Goal: Obtain resource: Download file/media

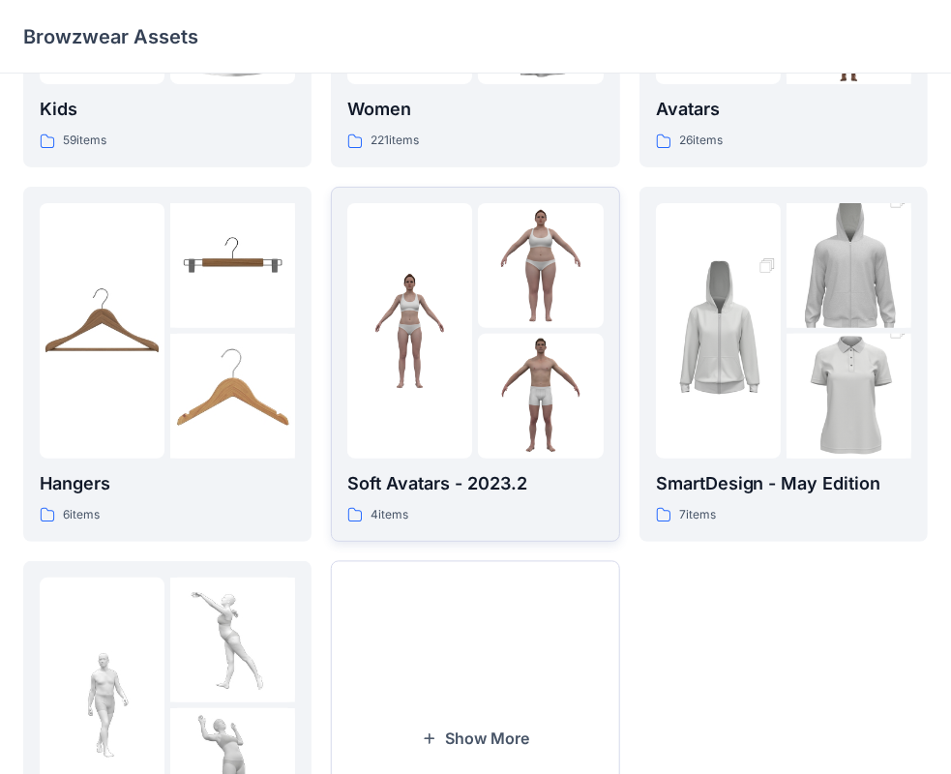
scroll to position [290, 0]
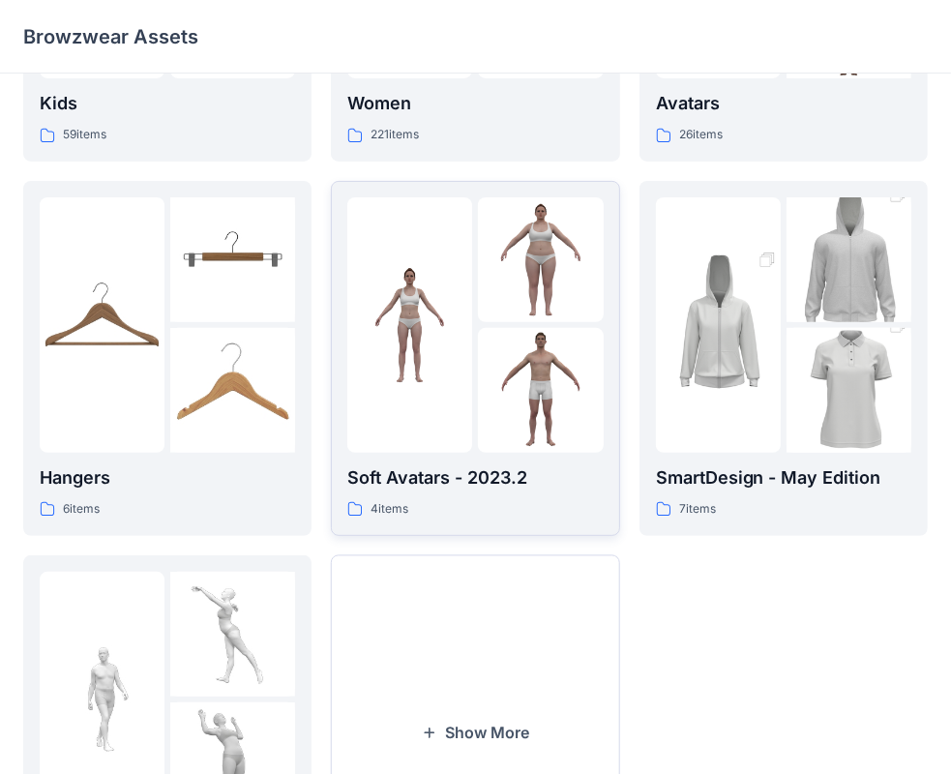
click at [447, 373] on img at bounding box center [409, 324] width 125 height 125
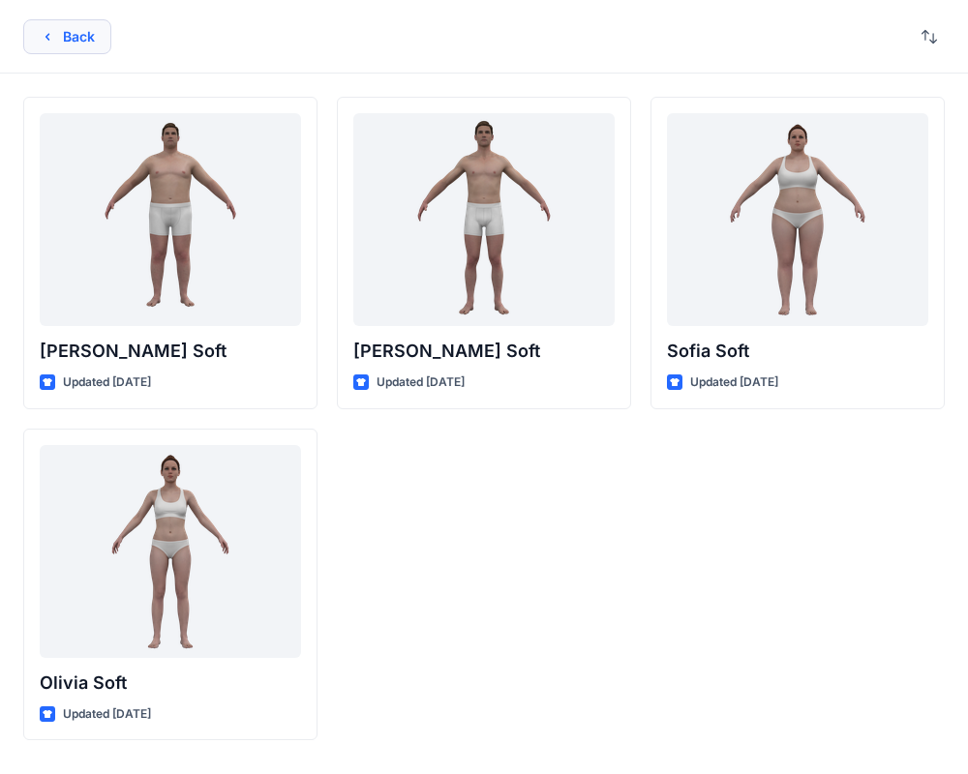
click at [63, 41] on button "Back" at bounding box center [67, 36] width 88 height 35
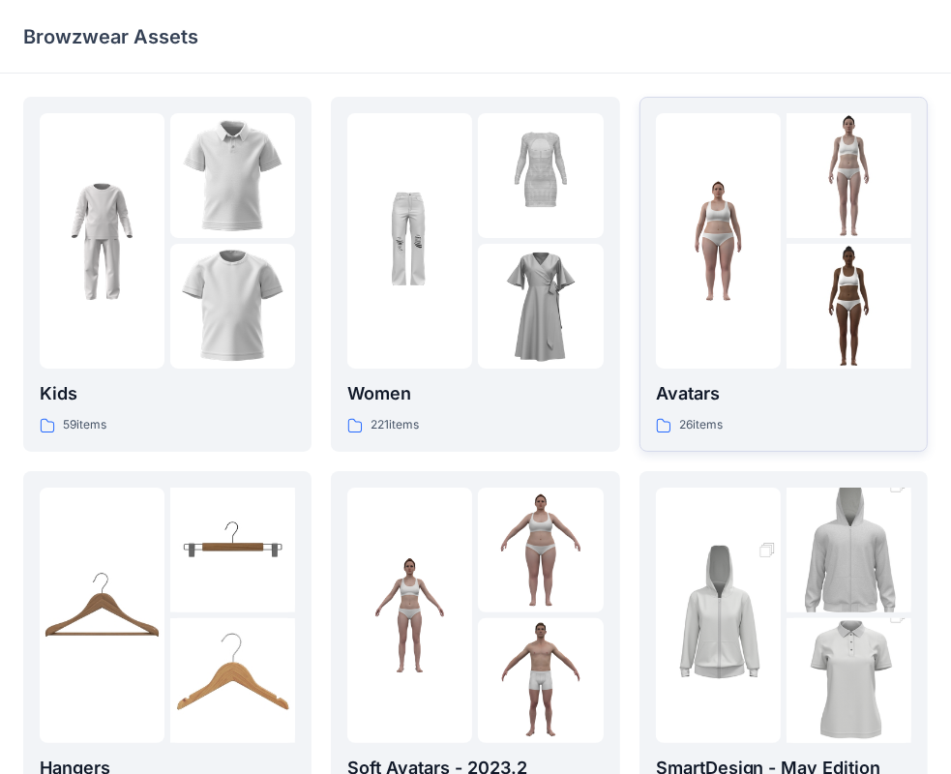
click at [776, 261] on img at bounding box center [718, 241] width 125 height 125
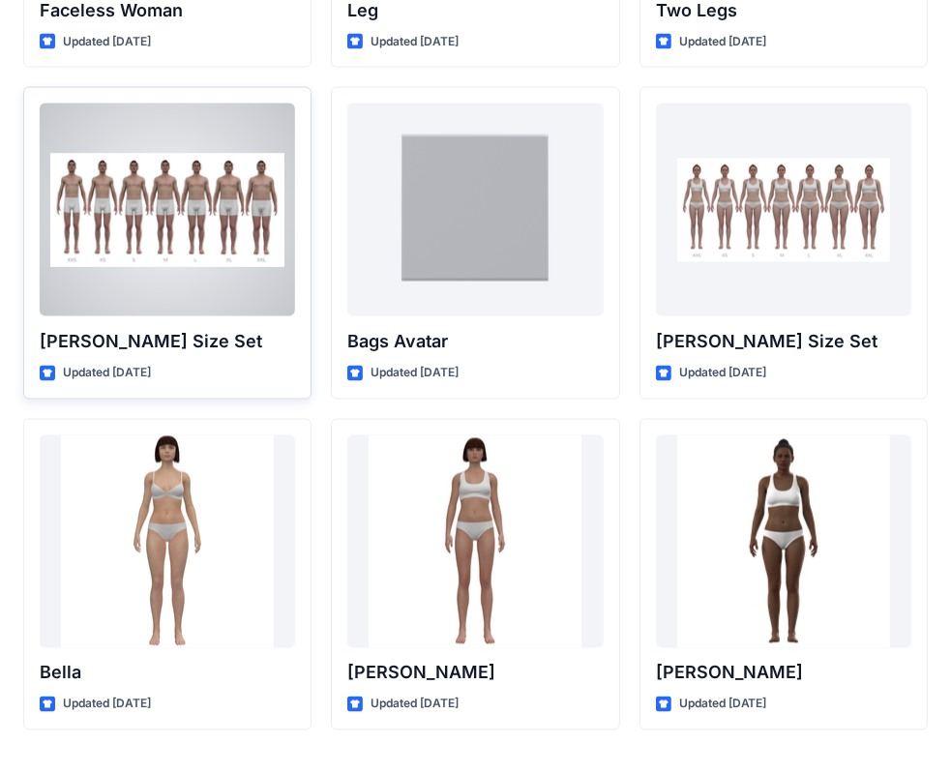
scroll to position [2032, 0]
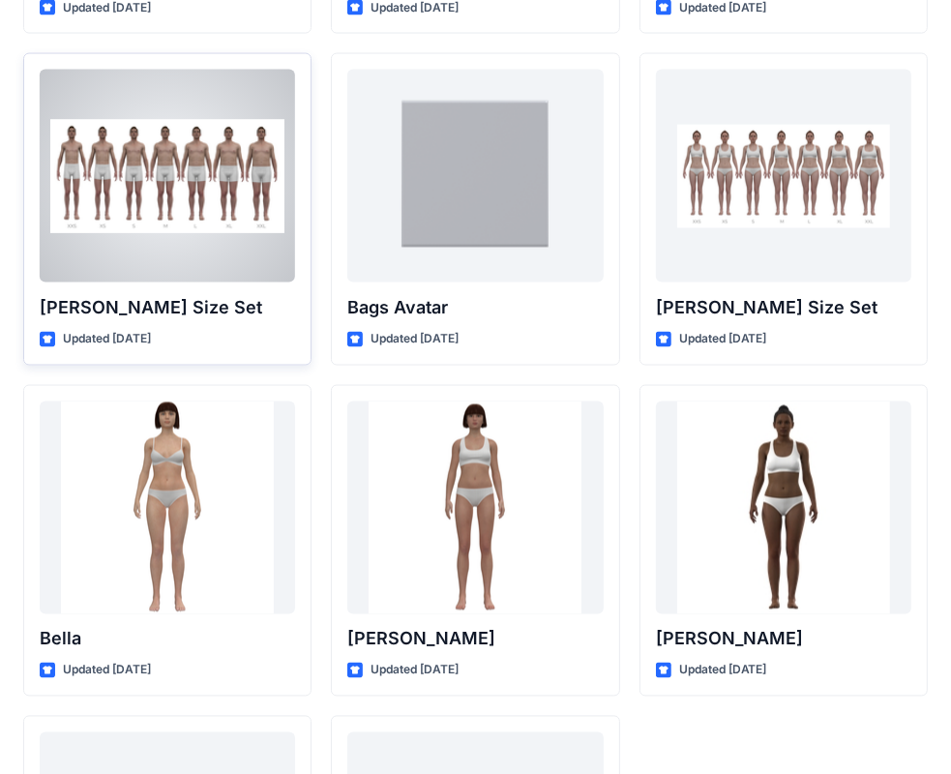
click at [144, 209] on div at bounding box center [167, 176] width 255 height 213
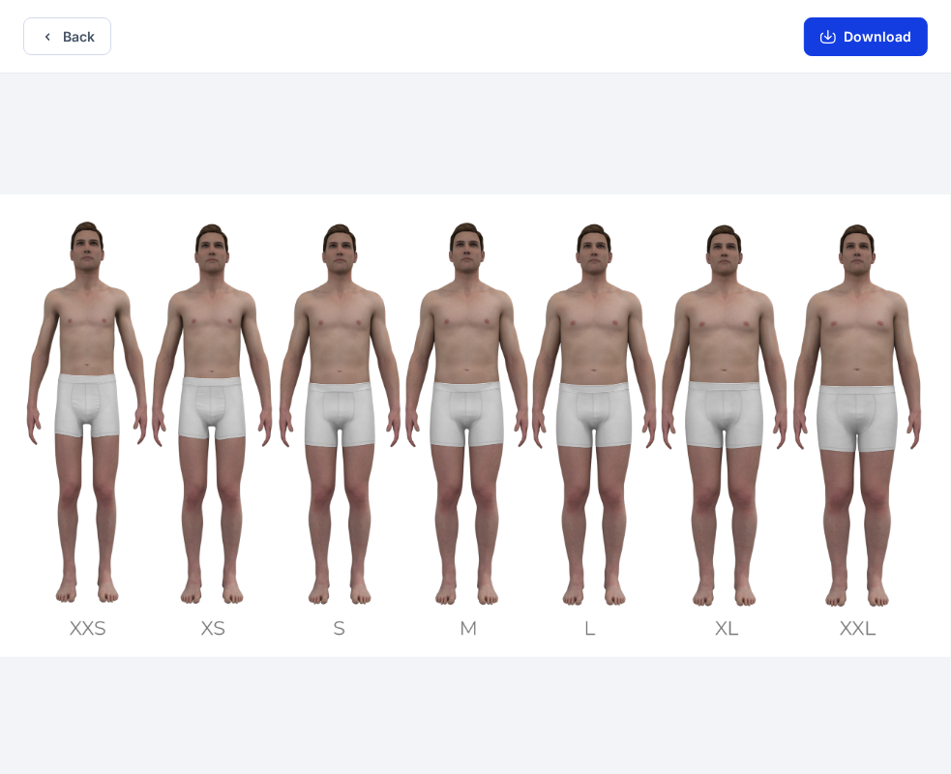
click at [878, 38] on button "Download" at bounding box center [866, 36] width 124 height 39
